Goal: Transaction & Acquisition: Subscribe to service/newsletter

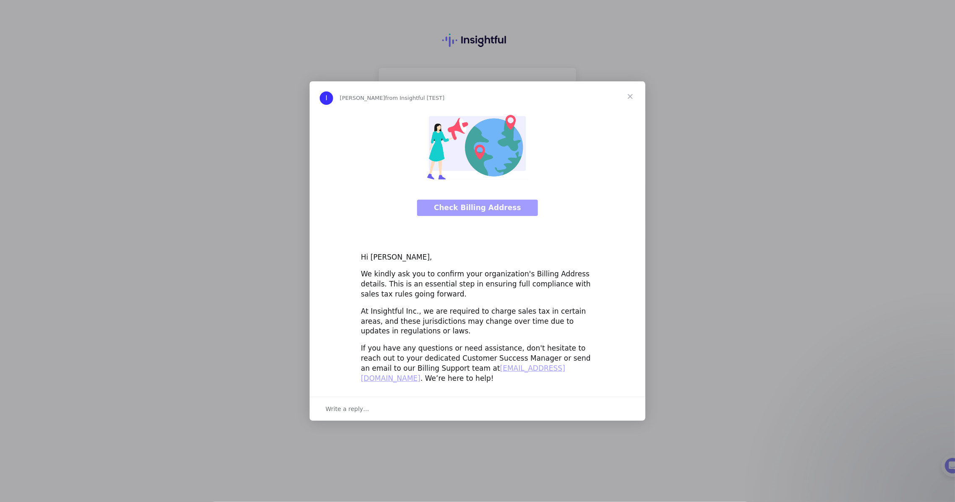
click at [628, 103] on span "Close" at bounding box center [630, 96] width 30 height 30
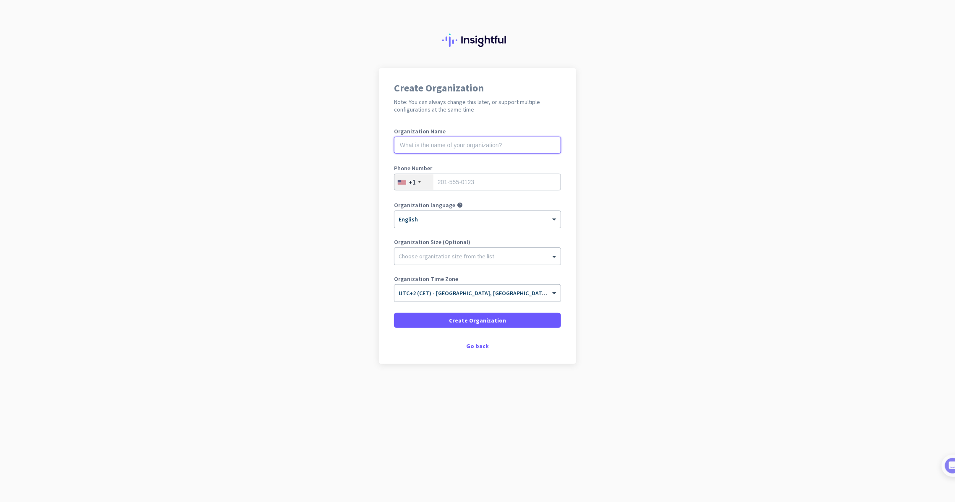
click at [480, 137] on input "text" at bounding box center [477, 145] width 167 height 17
type input "test 1509"
click at [485, 190] on input "20155501233" at bounding box center [477, 182] width 167 height 17
type input "2015550123"
click at [432, 314] on span at bounding box center [477, 320] width 167 height 20
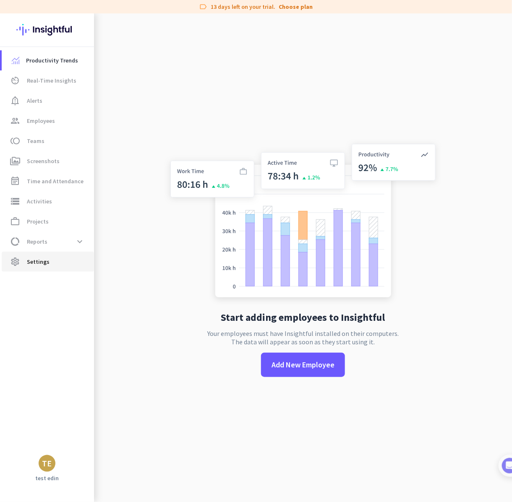
click at [17, 266] on icon "settings" at bounding box center [15, 262] width 10 height 10
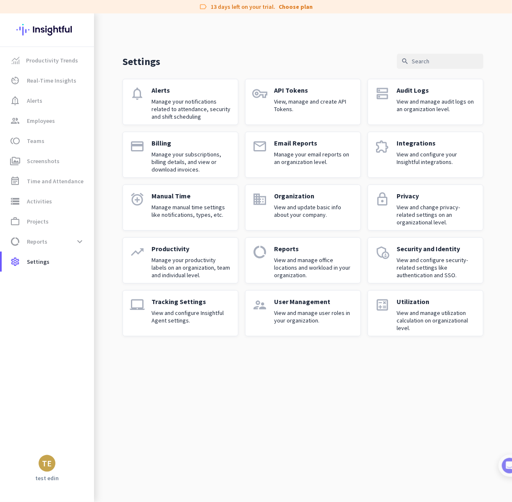
click at [158, 166] on p "Manage your subscriptions, billing details, and view or download invoices." at bounding box center [191, 162] width 80 height 23
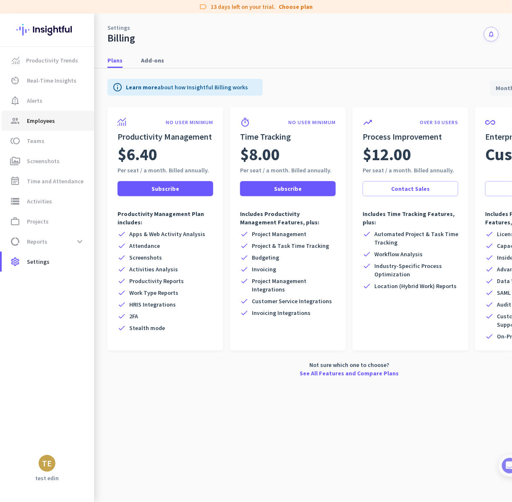
click at [35, 120] on span "Employees" at bounding box center [41, 121] width 28 height 10
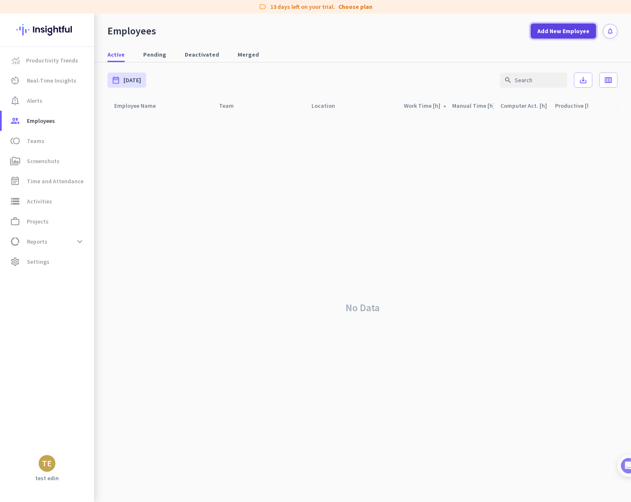
click at [560, 23] on span at bounding box center [562, 31] width 65 height 20
click at [553, 31] on span "Add New Employee" at bounding box center [563, 31] width 52 height 8
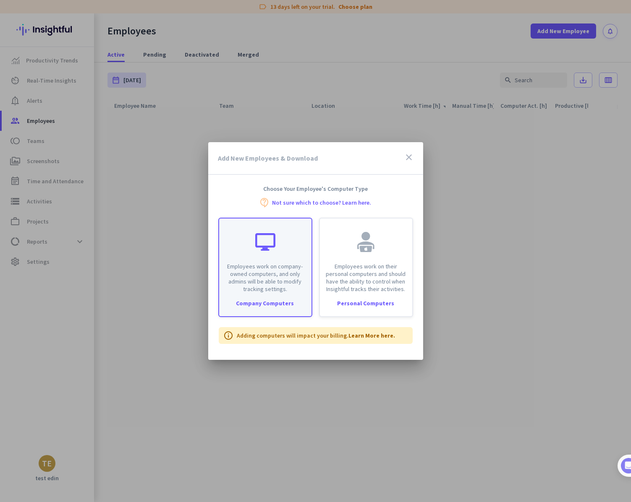
click at [292, 246] on div "Employees work on company-owned computers, and only admins will be able to modi…" at bounding box center [265, 256] width 92 height 74
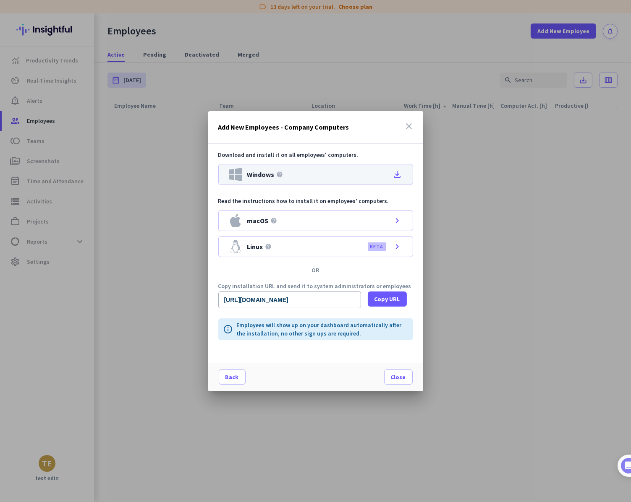
click at [278, 182] on div "Windows help file_download" at bounding box center [315, 174] width 195 height 21
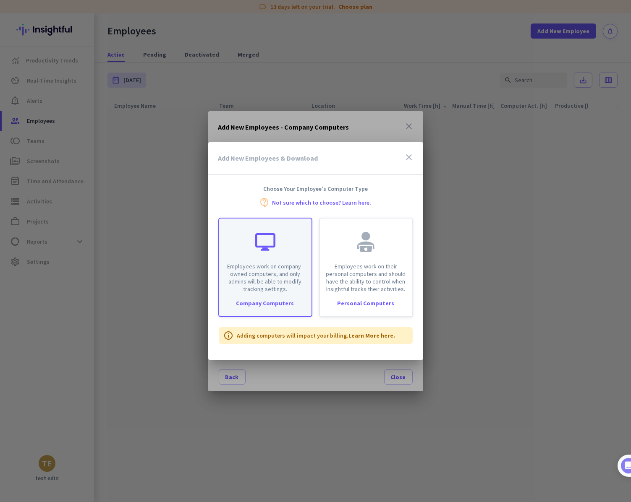
click at [263, 290] on p "Employees work on company-owned computers, and only admins will be able to modi…" at bounding box center [265, 278] width 82 height 30
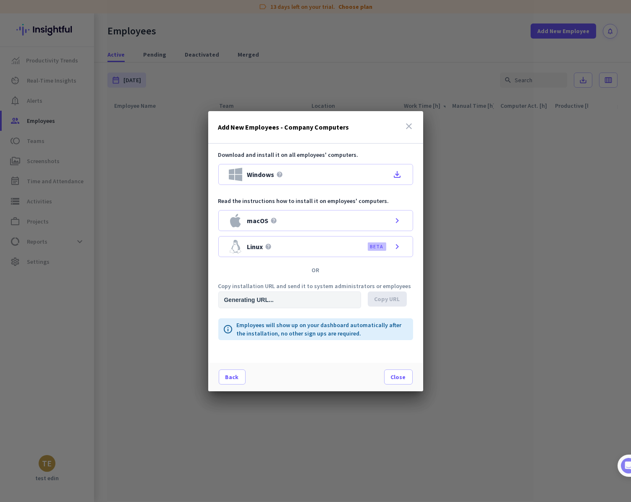
type input "[URL][DOMAIN_NAME]"
click at [412, 123] on icon "close" at bounding box center [409, 126] width 10 height 10
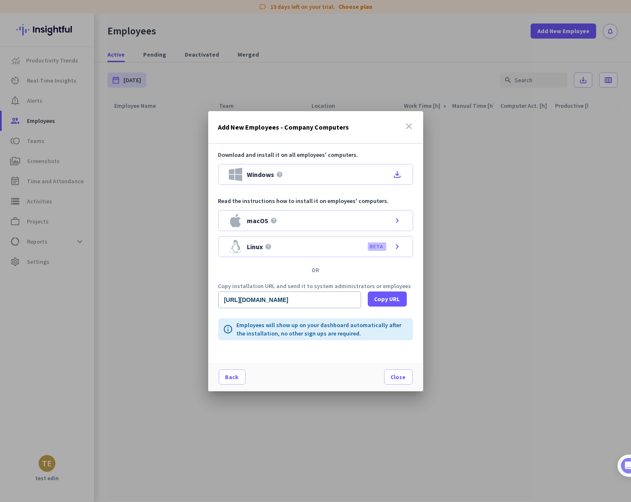
click at [409, 126] on icon "close" at bounding box center [409, 126] width 10 height 10
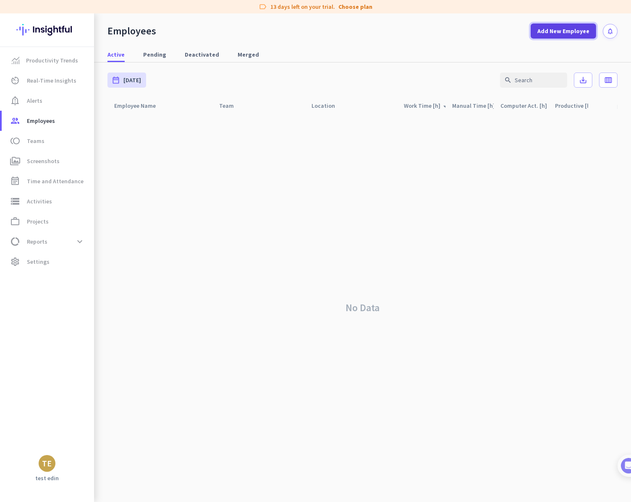
click at [550, 31] on span "Add New Employee" at bounding box center [563, 31] width 52 height 8
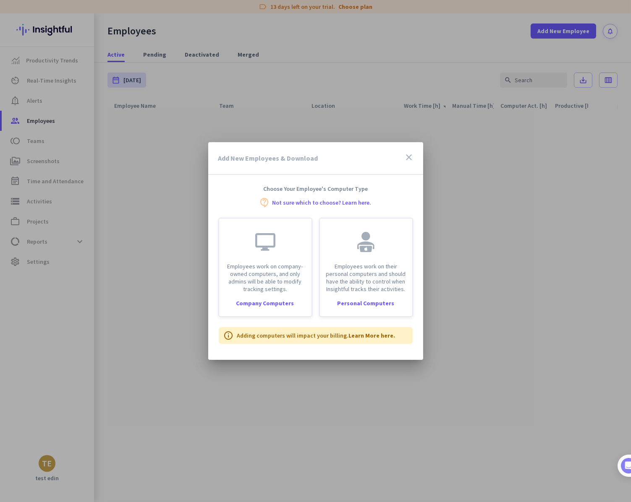
click at [411, 156] on icon "close" at bounding box center [409, 157] width 10 height 10
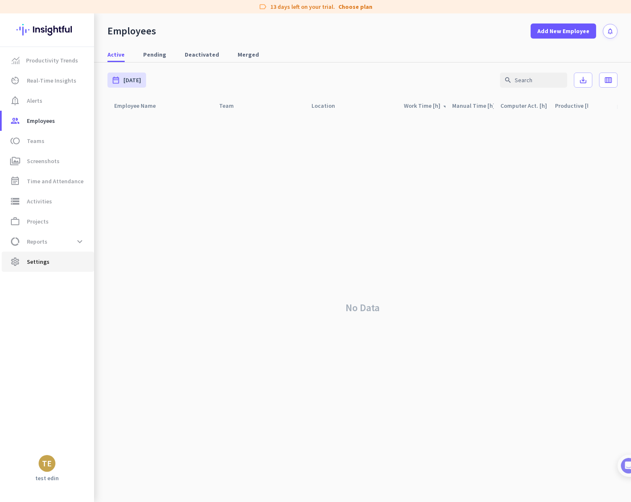
click at [47, 270] on link "settings Settings" at bounding box center [48, 262] width 92 height 20
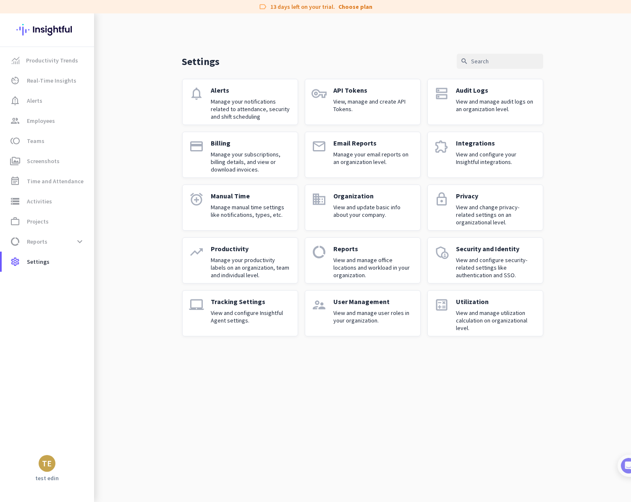
click at [236, 321] on p "View and configure Insightful Agent settings." at bounding box center [251, 316] width 80 height 15
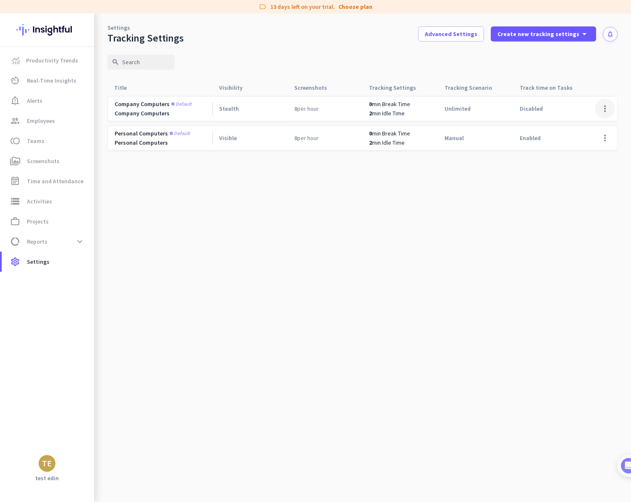
click at [608, 108] on span at bounding box center [604, 109] width 20 height 20
click at [593, 123] on span "Edit" at bounding box center [588, 126] width 40 height 8
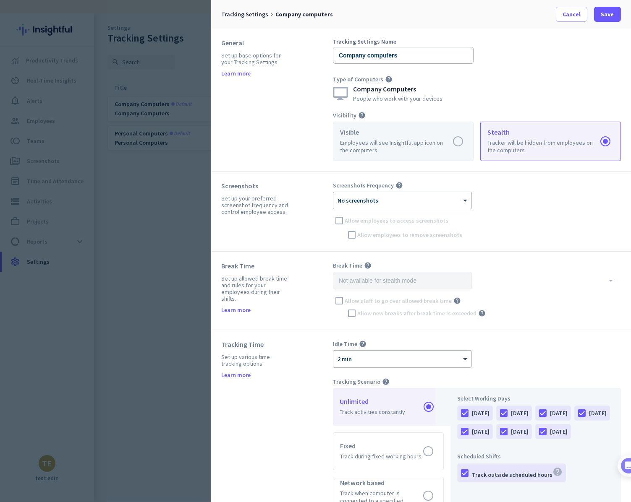
click at [407, 155] on label at bounding box center [403, 141] width 140 height 39
click at [0, 0] on input "radio" at bounding box center [0, 0] width 0 height 0
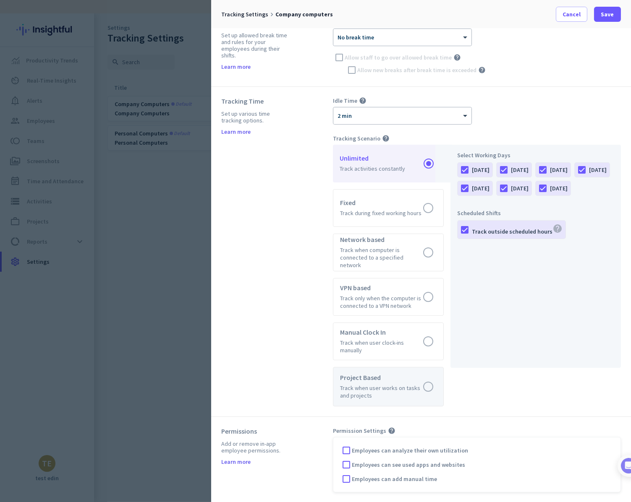
scroll to position [279, 0]
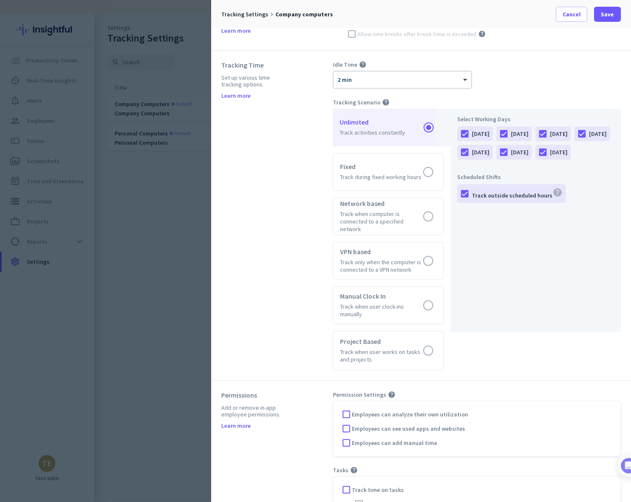
click at [363, 408] on div "Employees can analyze their own utilization" at bounding box center [477, 414] width 274 height 13
click at [360, 425] on span "Employees can see used apps and websites" at bounding box center [408, 429] width 113 height 8
click at [0, 0] on input "Employees can see used apps and websites" at bounding box center [0, 0] width 0 height 0
click at [352, 408] on div at bounding box center [346, 414] width 13 height 13
click at [352, 439] on div "Employees can add manual time" at bounding box center [477, 443] width 274 height 13
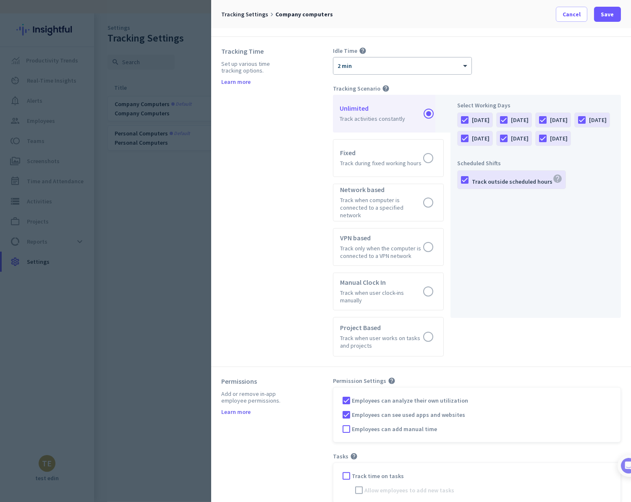
scroll to position [296, 0]
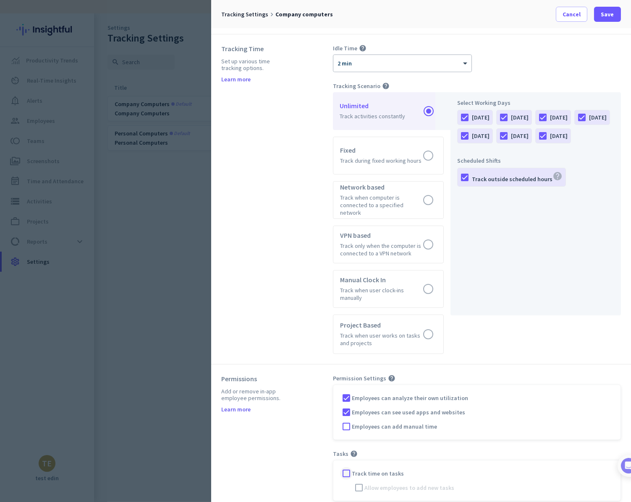
click at [351, 467] on div at bounding box center [346, 473] width 13 height 13
click at [357, 422] on span "Employees can add manual time" at bounding box center [394, 426] width 85 height 8
click at [0, 0] on input "Employees can add manual time" at bounding box center [0, 0] width 0 height 0
click at [606, 15] on span "Save" at bounding box center [607, 14] width 13 height 8
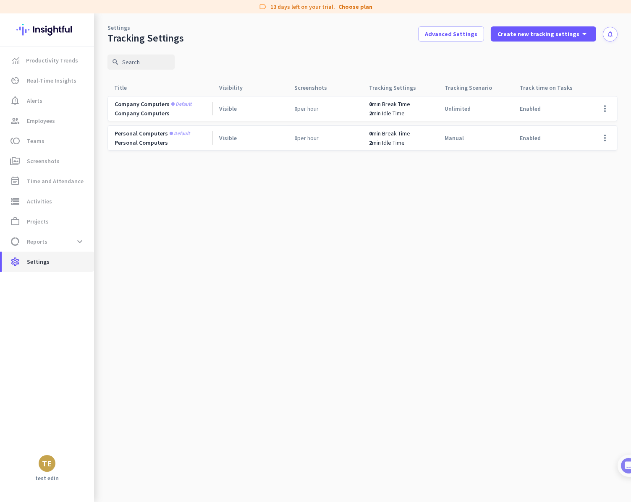
click at [39, 255] on link "settings Settings" at bounding box center [48, 262] width 92 height 20
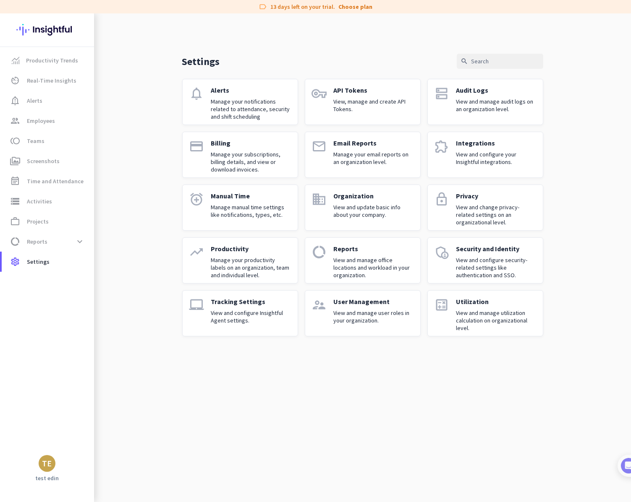
click at [246, 158] on p "Manage your subscriptions, billing details, and view or download invoices." at bounding box center [251, 162] width 80 height 23
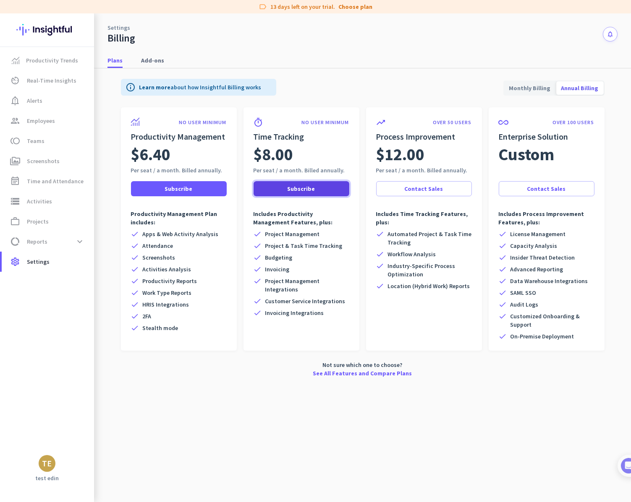
click at [284, 186] on span at bounding box center [301, 189] width 96 height 20
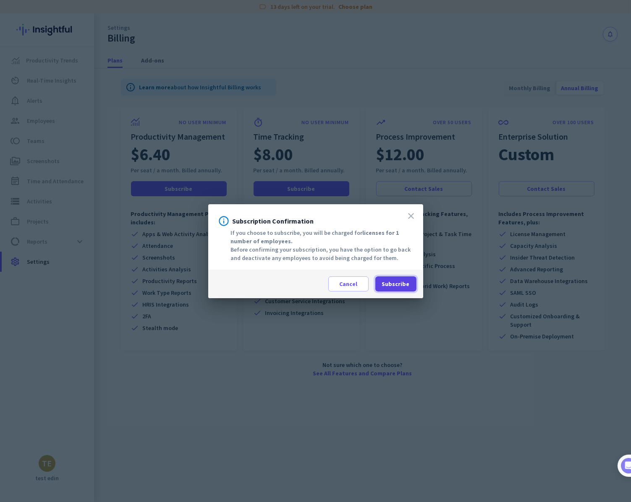
click at [404, 288] on span at bounding box center [395, 284] width 41 height 20
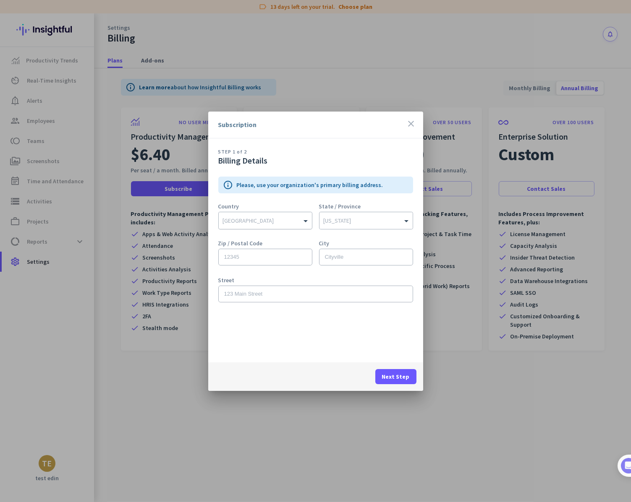
click at [275, 226] on div "[GEOGRAPHIC_DATA]" at bounding box center [265, 220] width 93 height 17
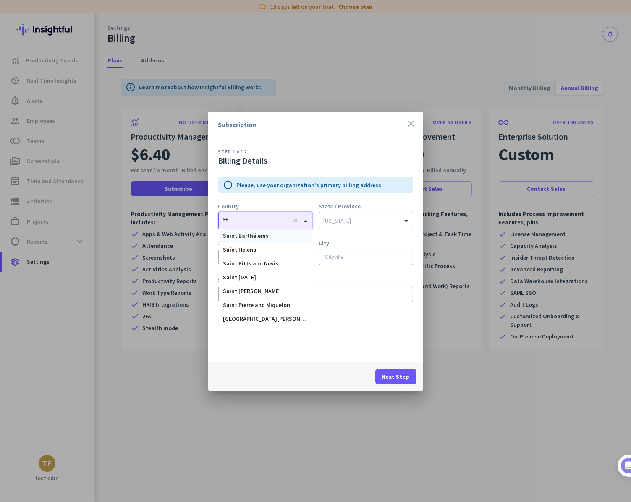
type input "ser"
click at [255, 234] on div "[GEOGRAPHIC_DATA]" at bounding box center [265, 236] width 92 height 14
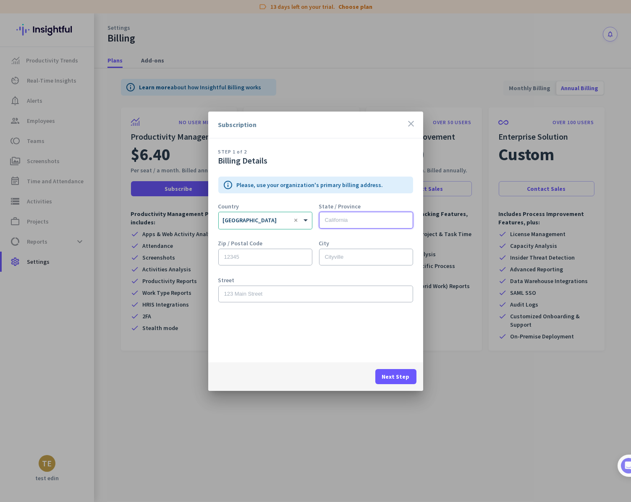
click at [357, 219] on input "text" at bounding box center [366, 220] width 94 height 17
type input "belgr"
type input "1234"
type input "bdaf"
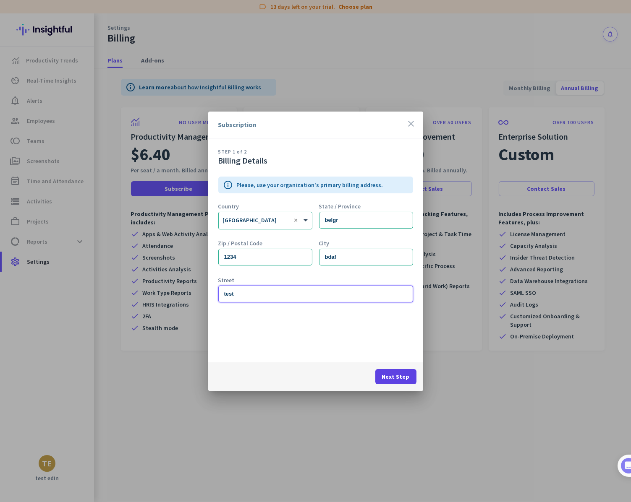
type input "test"
click at [399, 375] on span "Next Step" at bounding box center [396, 377] width 28 height 8
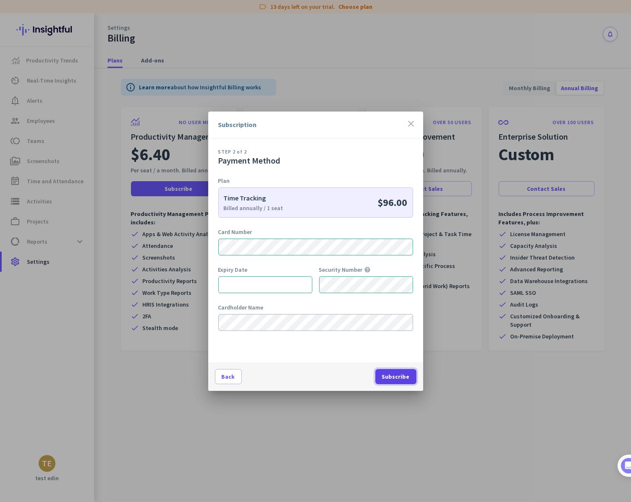
click at [401, 378] on span "Subscribe" at bounding box center [396, 377] width 28 height 8
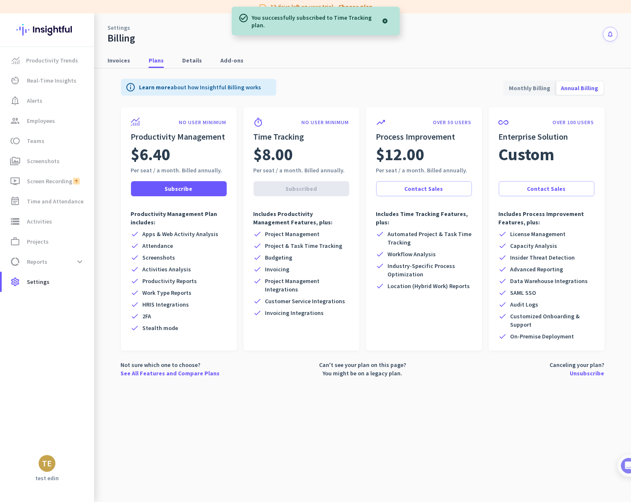
click at [45, 461] on div "TE" at bounding box center [47, 463] width 10 height 8
click at [87, 399] on span "Personal Settings" at bounding box center [91, 403] width 51 height 8
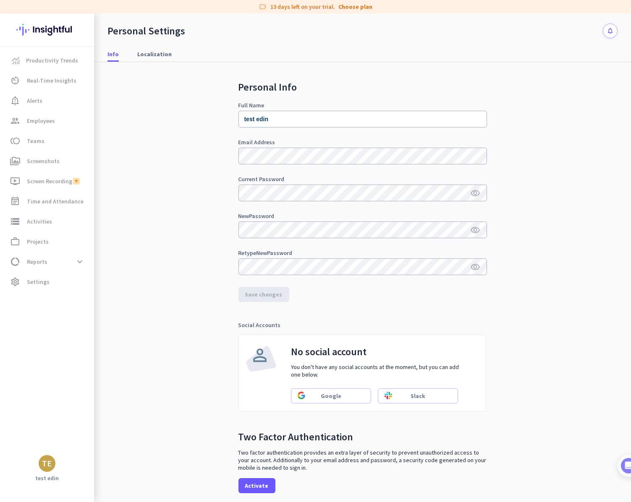
click at [49, 459] on div "TE" at bounding box center [47, 463] width 10 height 8
click at [68, 450] on span "Sign out" at bounding box center [91, 448] width 51 height 8
